Goal: Task Accomplishment & Management: Use online tool/utility

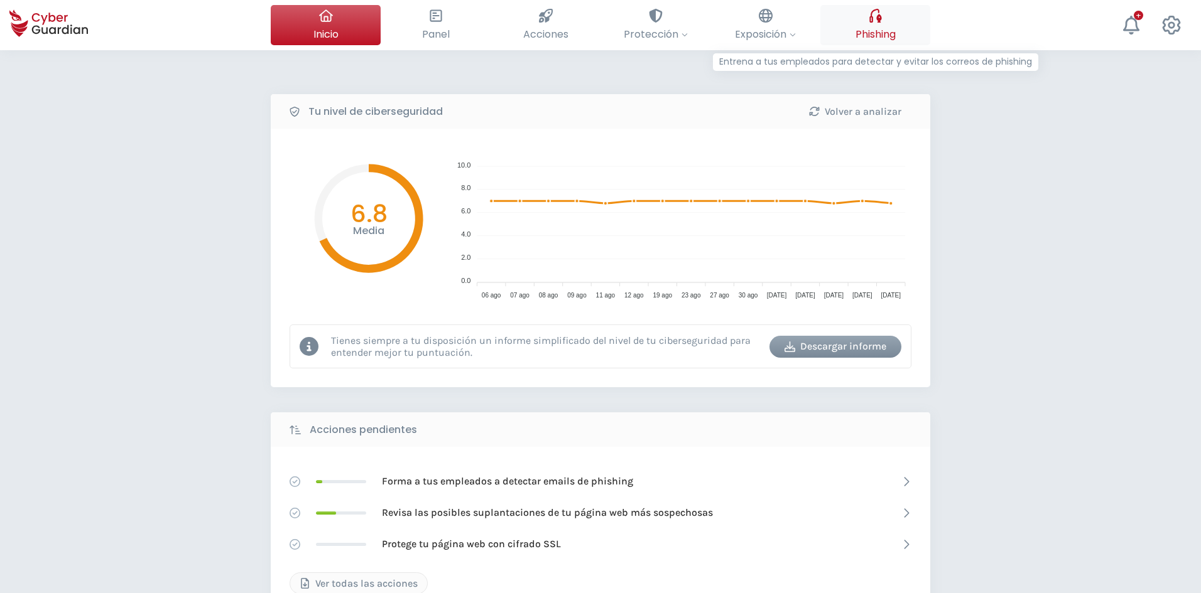
click at [863, 28] on span "Phishing" at bounding box center [875, 34] width 40 height 16
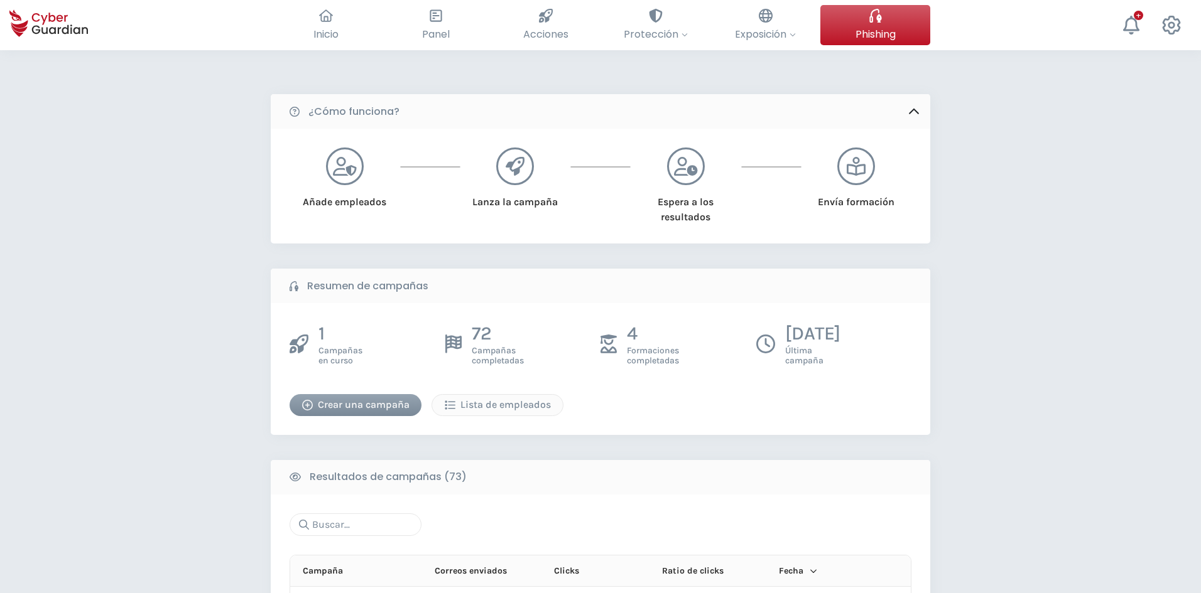
click at [332, 406] on div "Crear una campaña" at bounding box center [355, 404] width 113 height 15
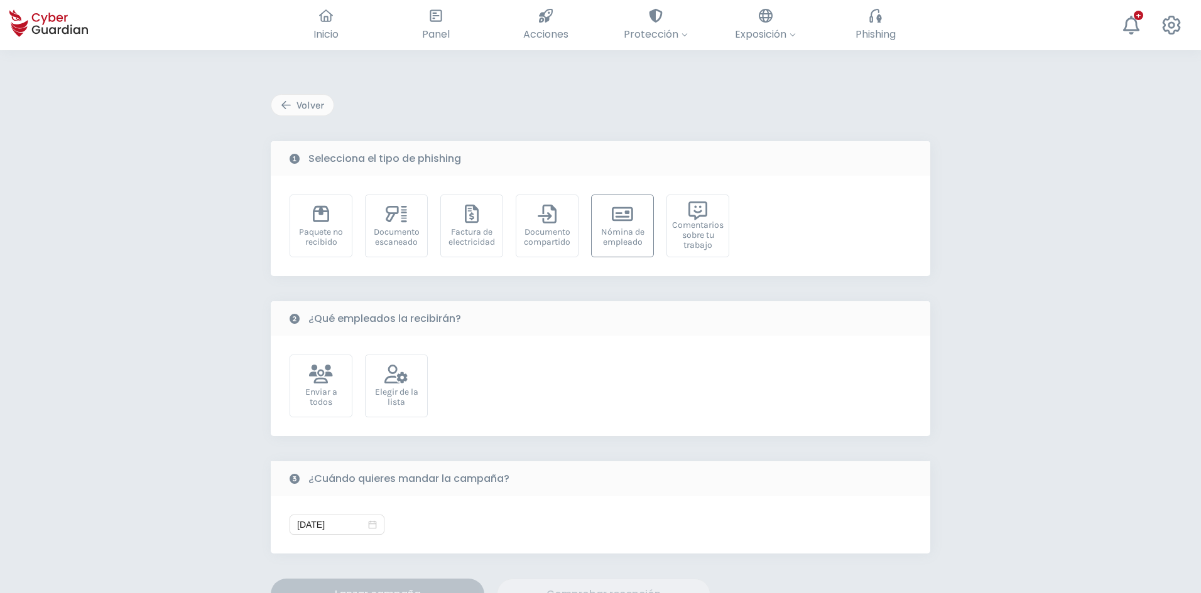
click at [631, 246] on div "Nómina de empleado" at bounding box center [622, 237] width 49 height 20
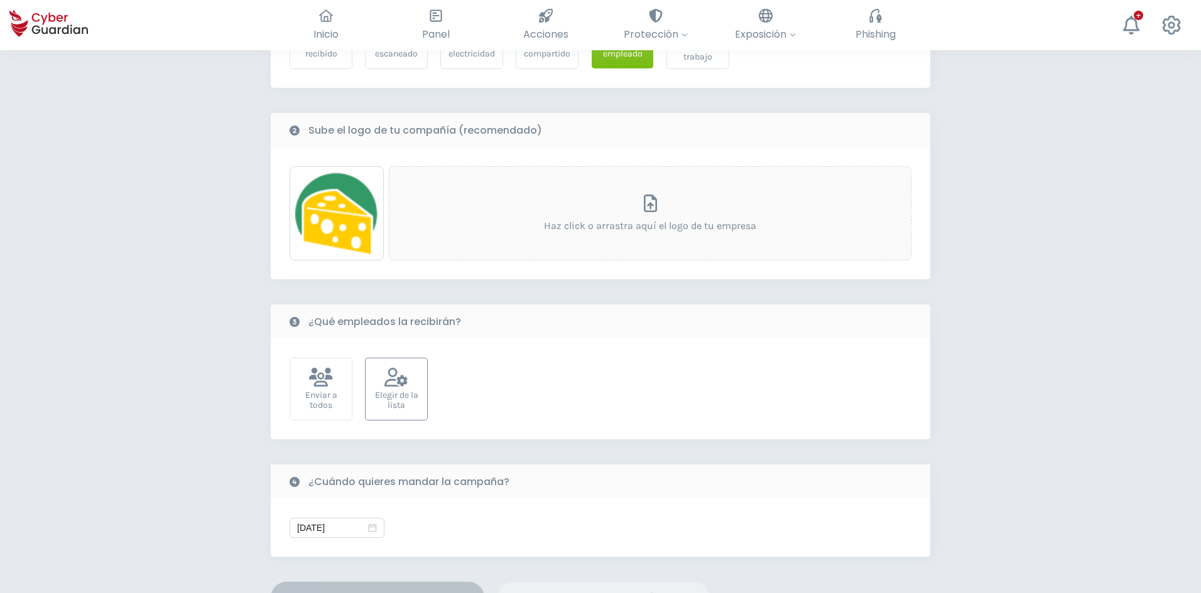
click at [408, 402] on div "Elegir de la lista" at bounding box center [396, 401] width 49 height 20
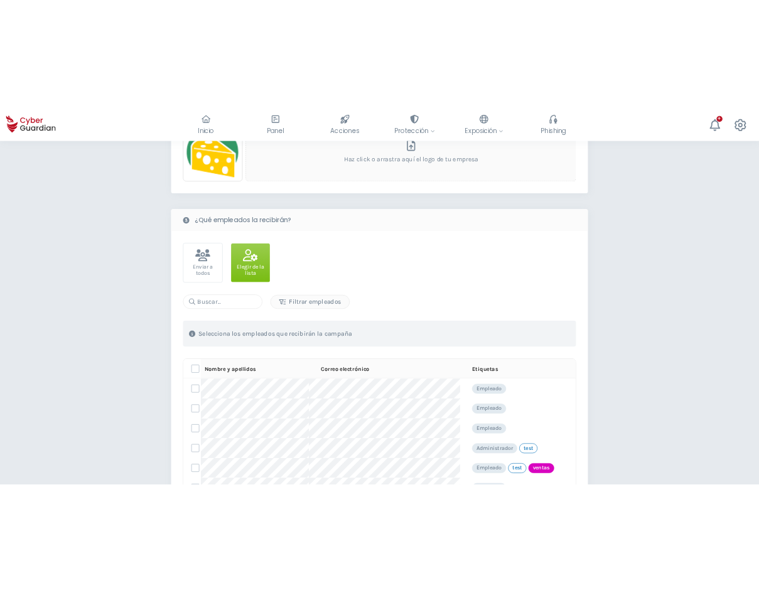
scroll to position [502, 0]
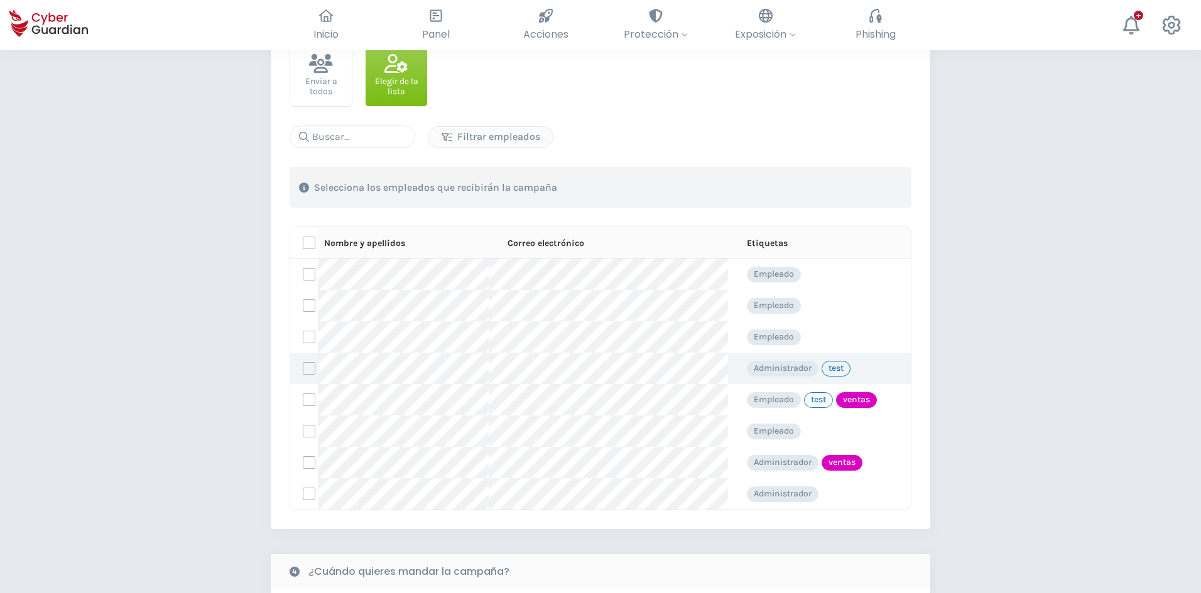
click at [311, 367] on label at bounding box center [309, 368] width 13 height 13
click at [303, 367] on input "checkbox" at bounding box center [303, 368] width 0 height 11
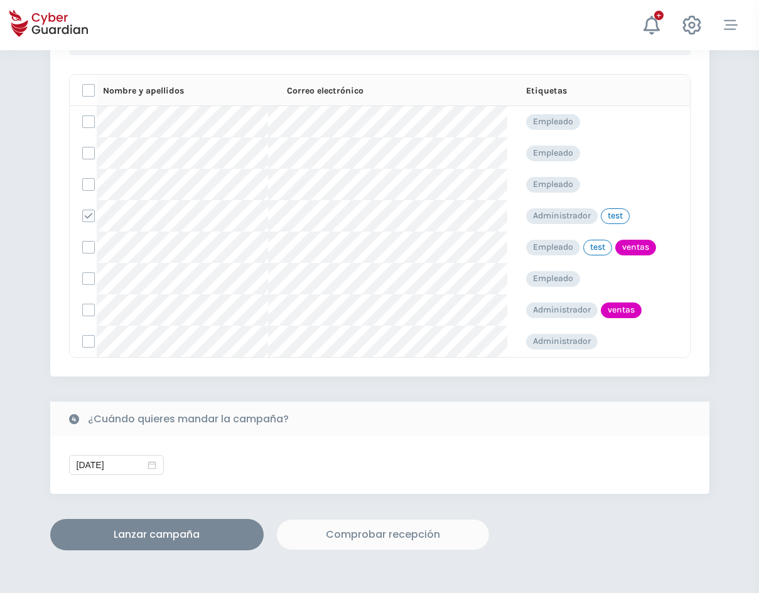
scroll to position [691, 0]
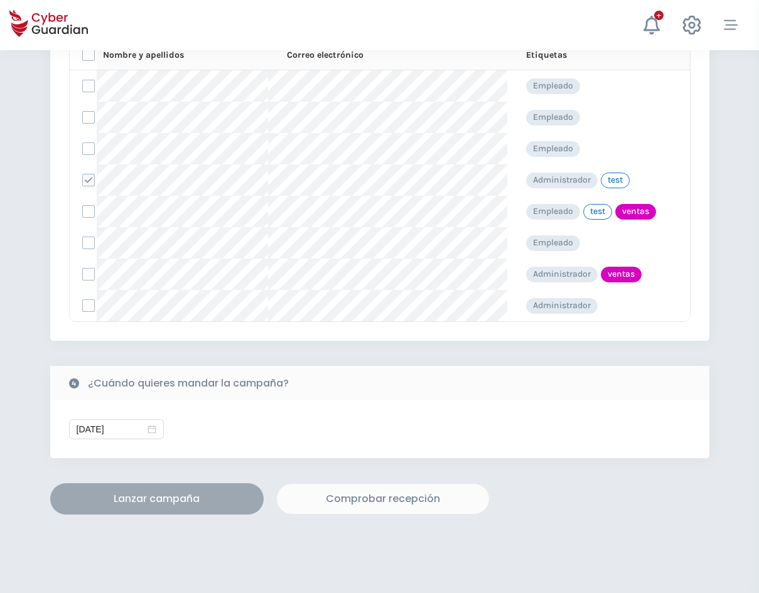
click at [151, 499] on div "Lanzar campaña" at bounding box center [157, 499] width 195 height 15
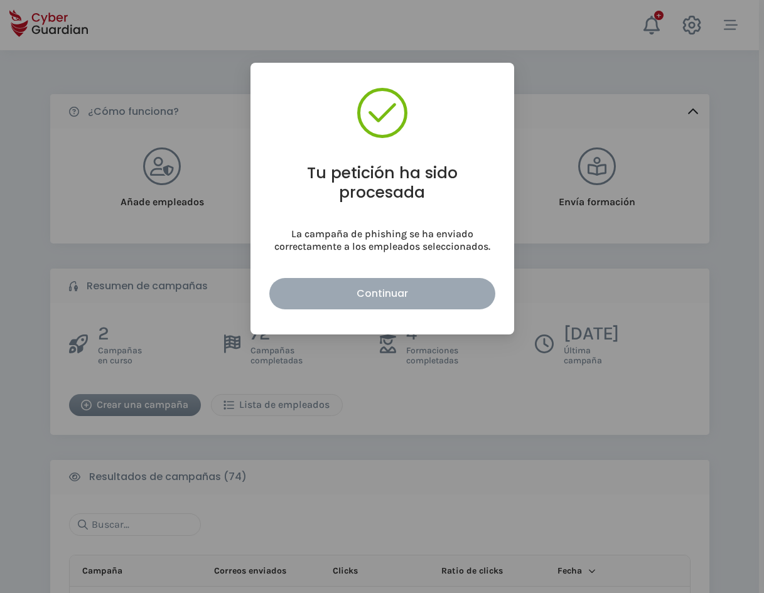
click at [412, 295] on div "Continuar" at bounding box center [382, 294] width 207 height 16
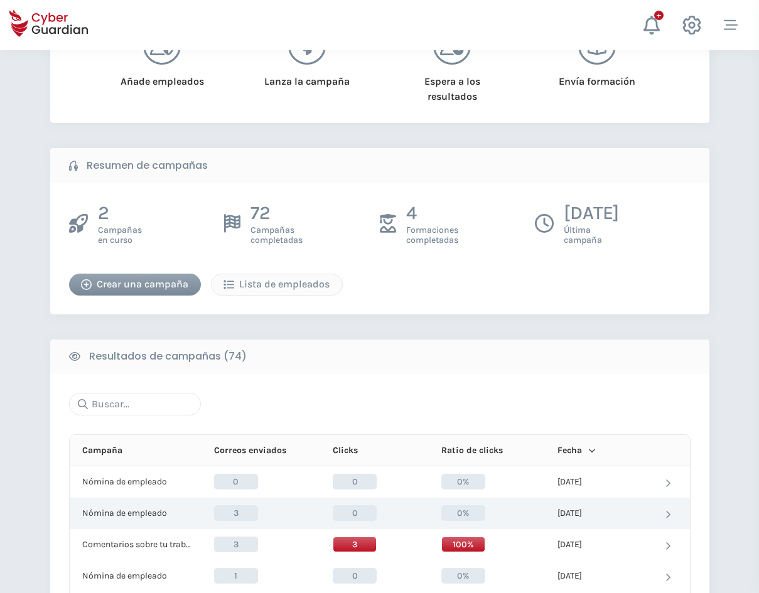
scroll to position [126, 0]
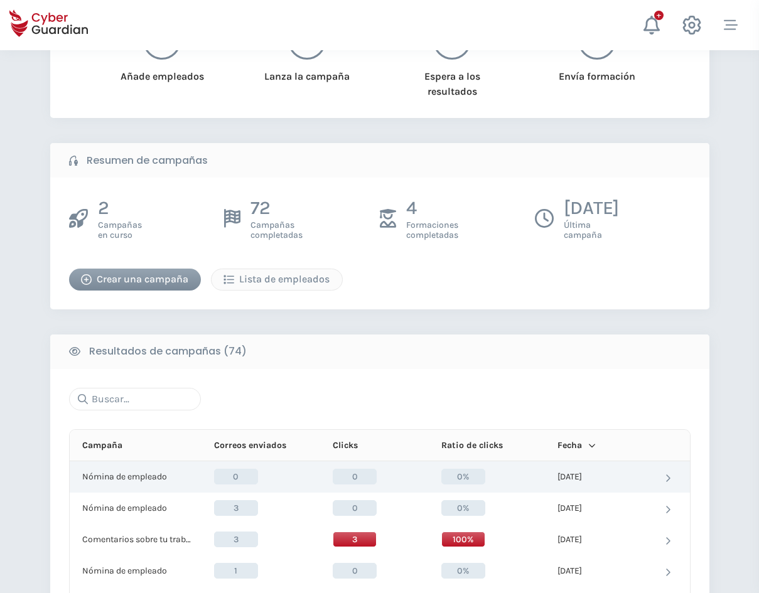
click at [132, 480] on p "Nómina de empleado" at bounding box center [124, 477] width 85 height 11
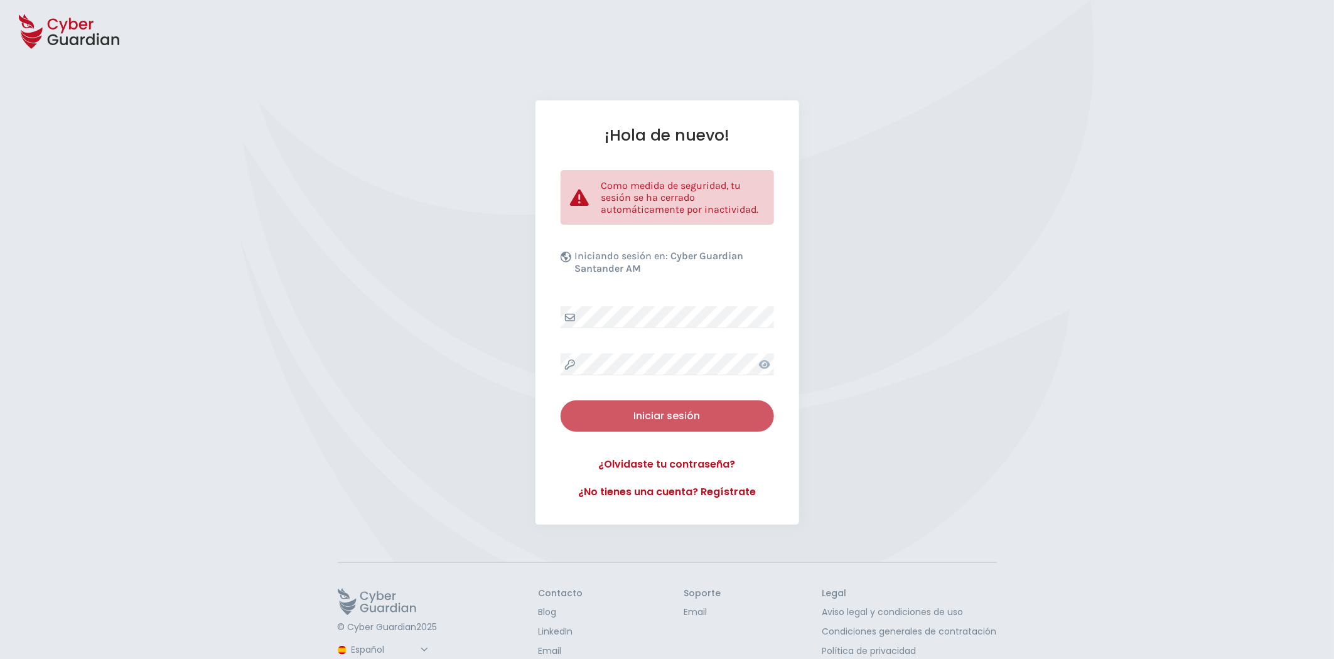
click at [682, 421] on div "Iniciar sesión" at bounding box center [667, 416] width 195 height 15
